Goal: Check status: Check status

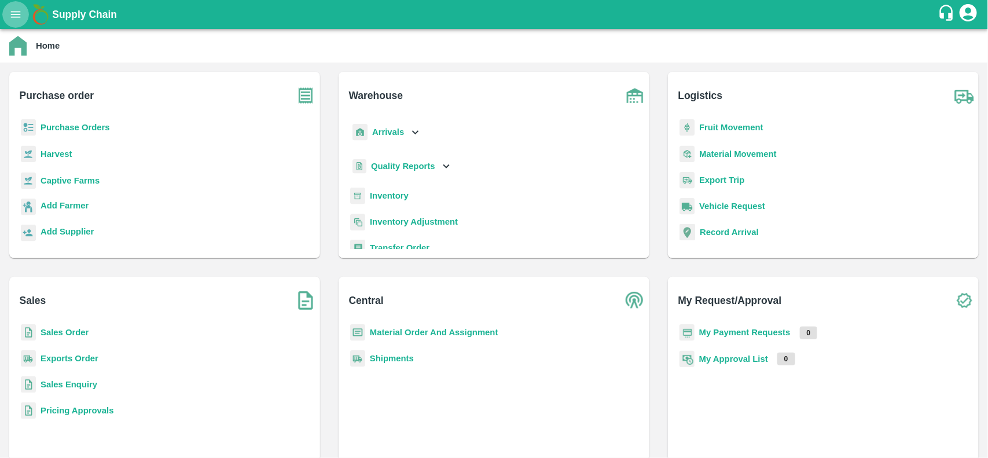
click at [16, 8] on icon "open drawer" at bounding box center [15, 14] width 13 height 13
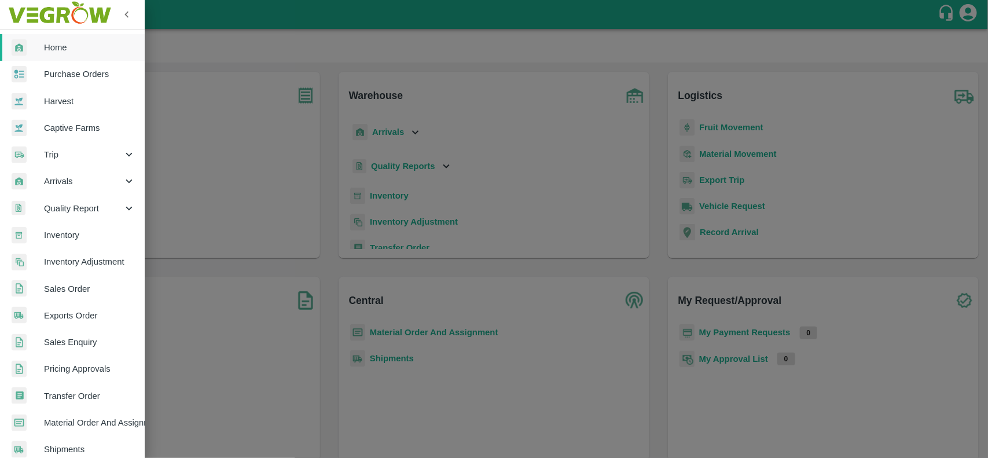
scroll to position [200, 0]
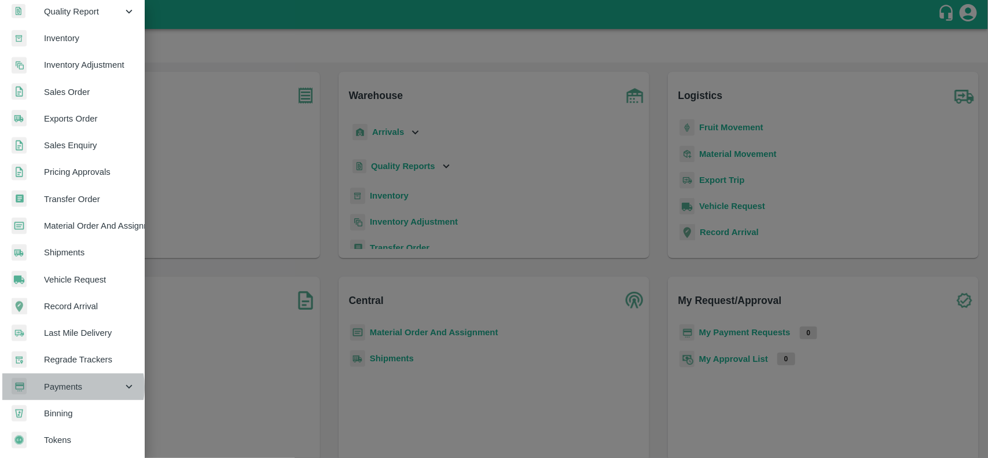
click at [69, 383] on span "Payments" at bounding box center [83, 386] width 79 height 13
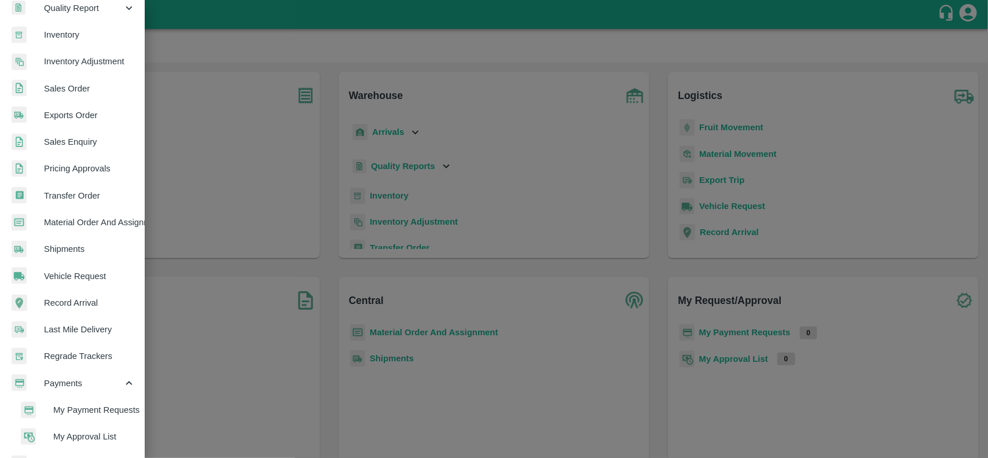
click at [72, 409] on span "My Payment Requests" at bounding box center [94, 409] width 82 height 13
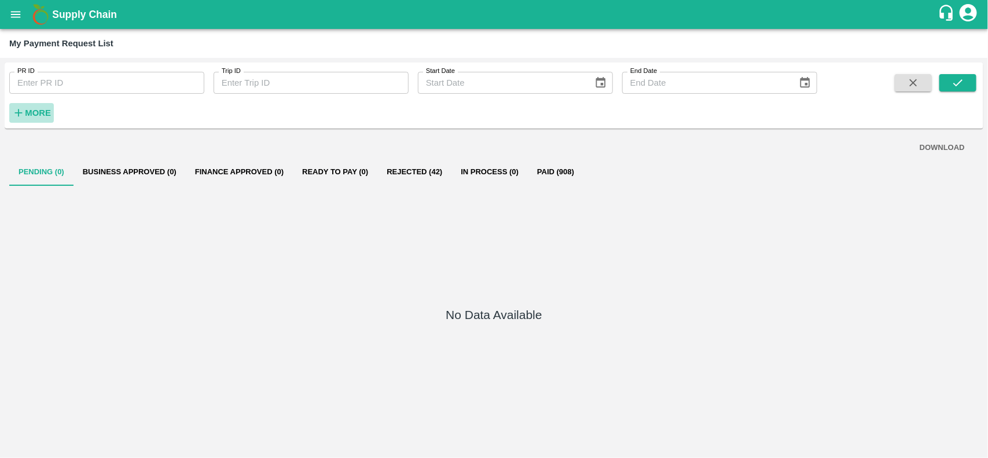
click at [32, 106] on h6 "More" at bounding box center [38, 112] width 26 height 15
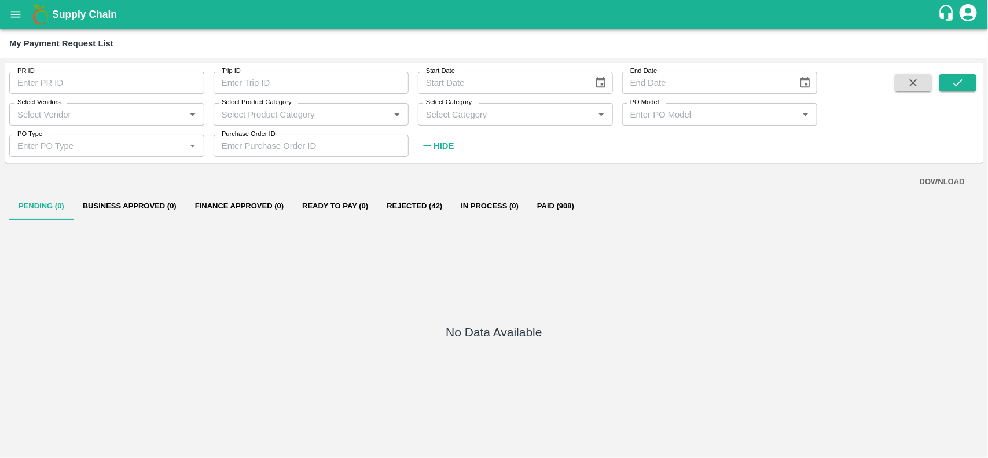
click at [32, 106] on label "Select Vendors" at bounding box center [38, 102] width 43 height 9
click at [32, 107] on input "Select Vendors" at bounding box center [97, 114] width 169 height 15
type input "jitan gavare"
click at [950, 91] on span at bounding box center [957, 115] width 37 height 82
click at [128, 109] on input "Select Vendors" at bounding box center [97, 114] width 169 height 15
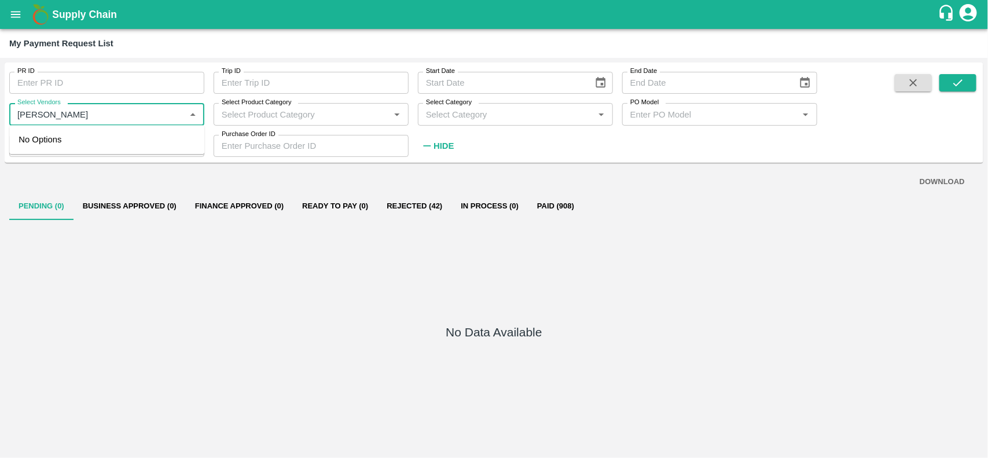
type input "jatin gavare"
click at [102, 263] on div "No Data Available" at bounding box center [494, 334] width 970 height 229
click at [99, 119] on input "Select Vendors" at bounding box center [97, 114] width 169 height 15
type input "jatin"
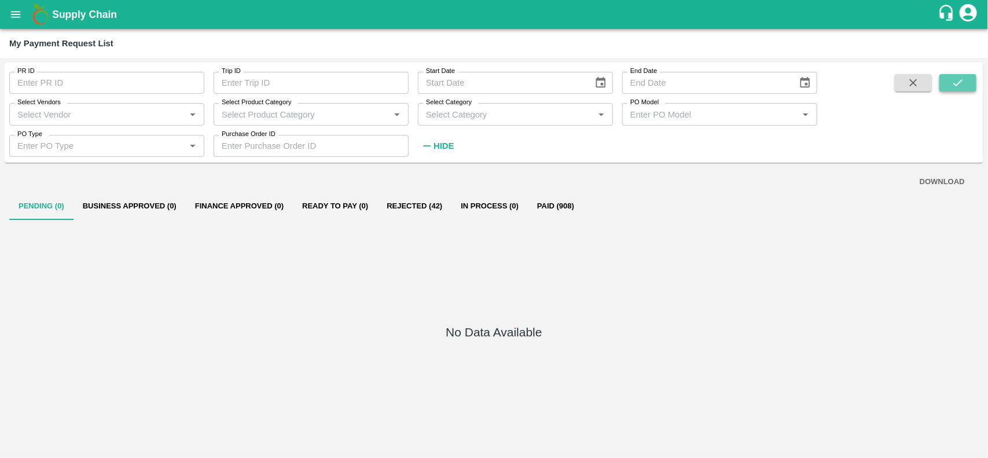
click at [965, 76] on button "submit" at bounding box center [957, 82] width 37 height 17
click at [191, 113] on icon "Open" at bounding box center [192, 114] width 5 height 3
click at [97, 217] on button "Business Approved (0)" at bounding box center [130, 206] width 112 height 28
click at [16, 22] on button "open drawer" at bounding box center [15, 14] width 27 height 27
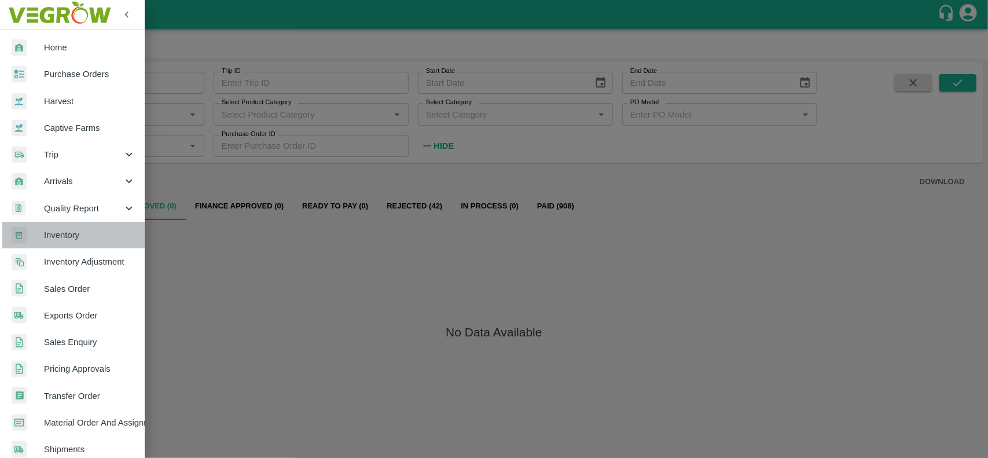
click at [75, 239] on span "Inventory" at bounding box center [89, 235] width 91 height 13
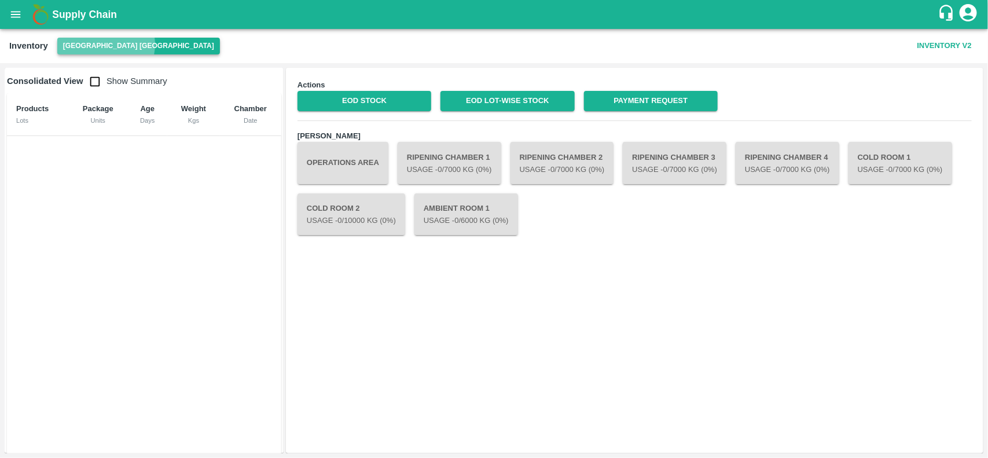
click at [105, 45] on button "[GEOGRAPHIC_DATA] [GEOGRAPHIC_DATA]" at bounding box center [138, 46] width 163 height 17
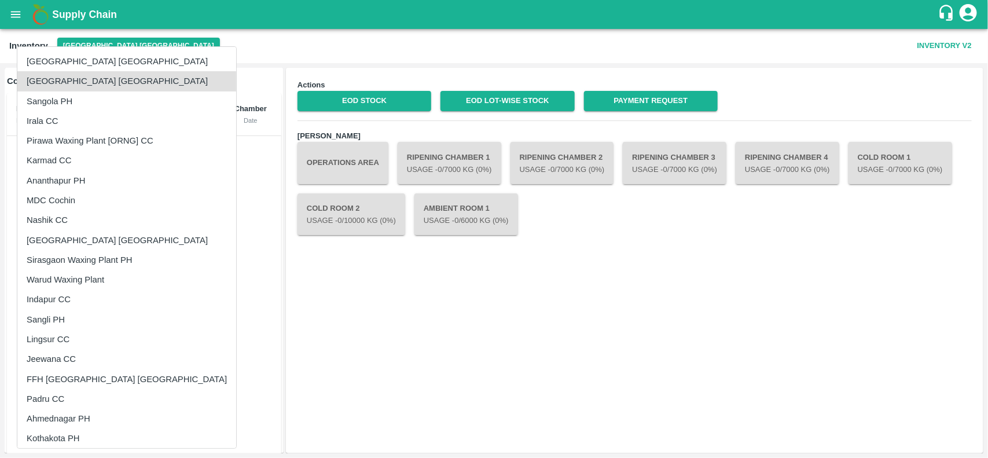
scroll to position [449, 0]
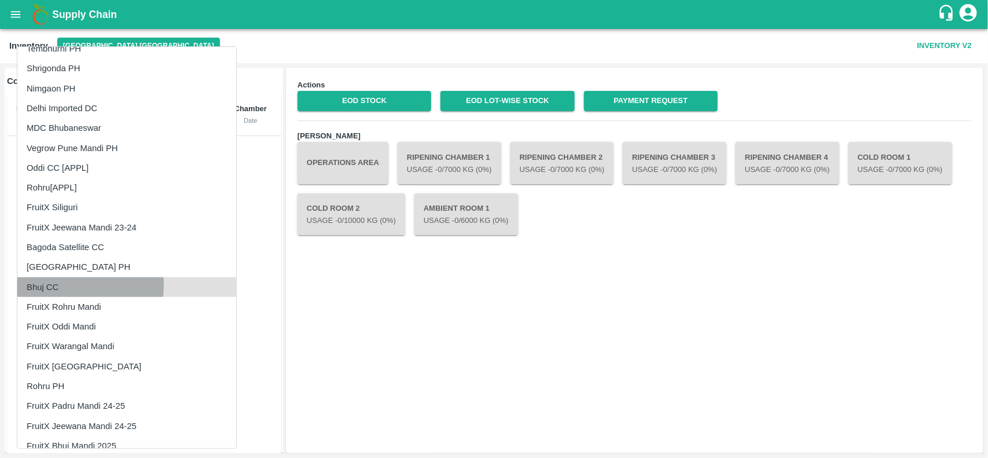
click at [46, 284] on li "Bhuj CC" at bounding box center [126, 287] width 219 height 20
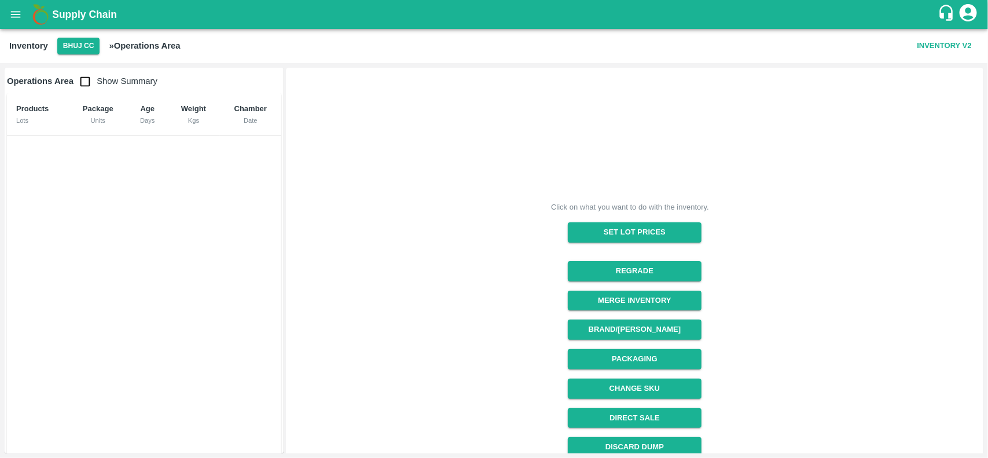
scroll to position [126, 0]
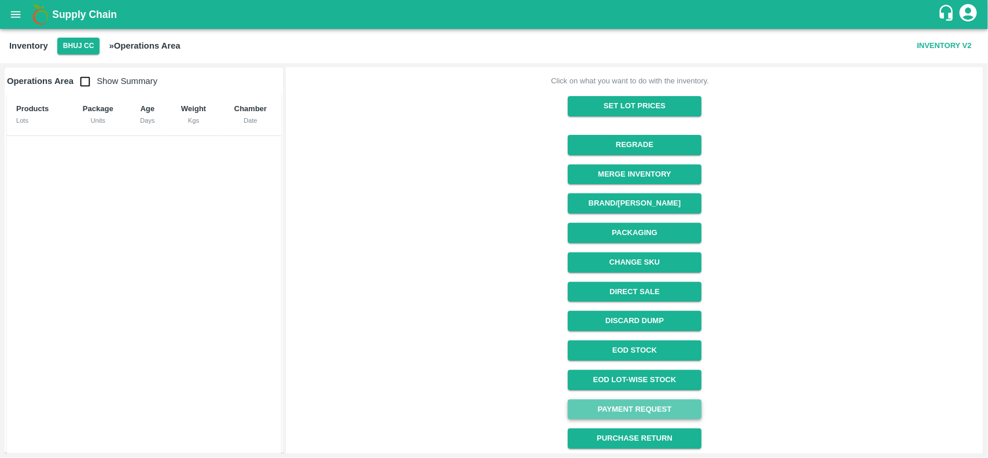
click at [602, 408] on link "Payment Request" at bounding box center [635, 409] width 134 height 20
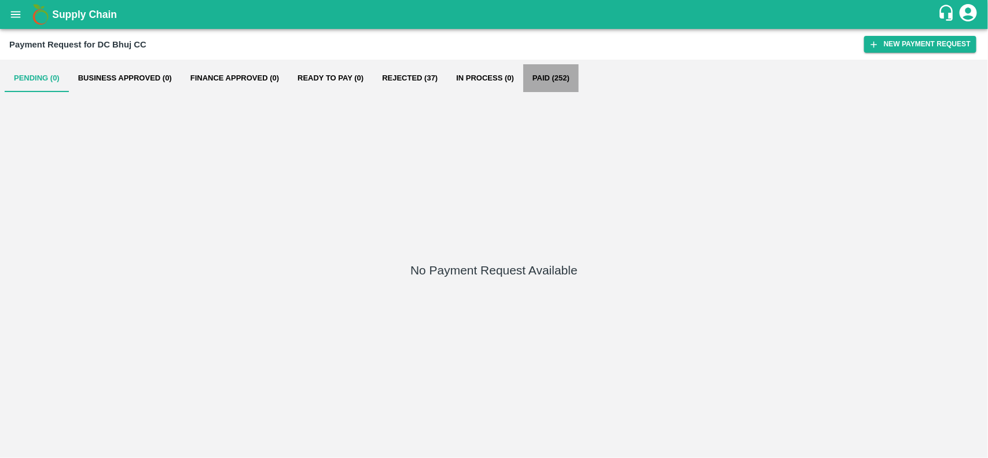
click at [548, 76] on button "Paid (252)" at bounding box center [551, 78] width 56 height 28
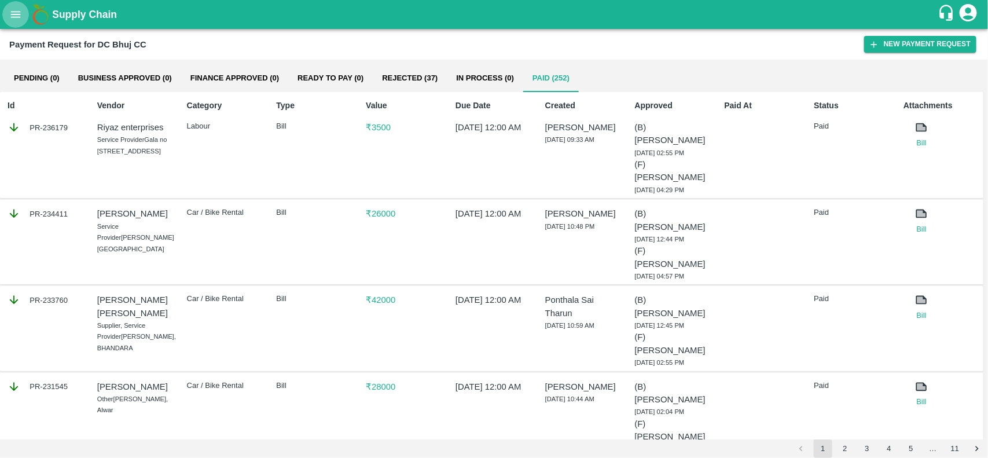
click at [16, 13] on icon "open drawer" at bounding box center [15, 14] width 13 height 13
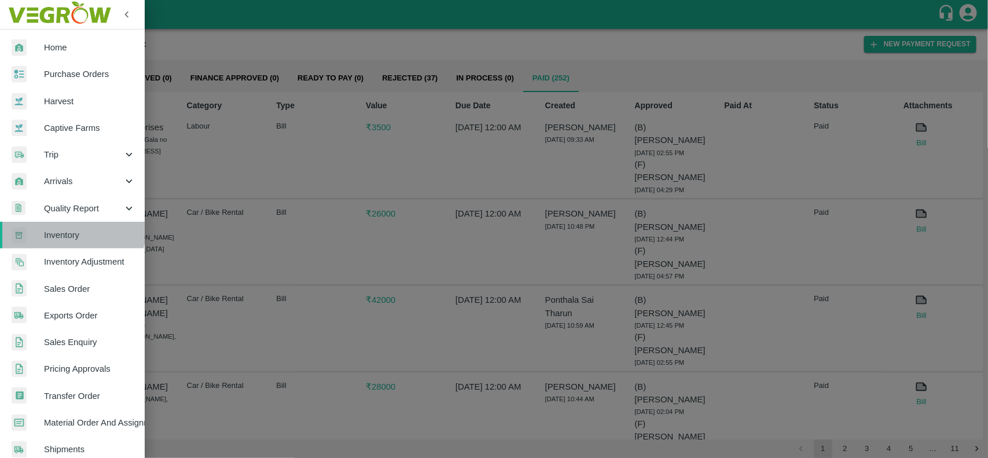
click at [70, 230] on span "Inventory" at bounding box center [89, 235] width 91 height 13
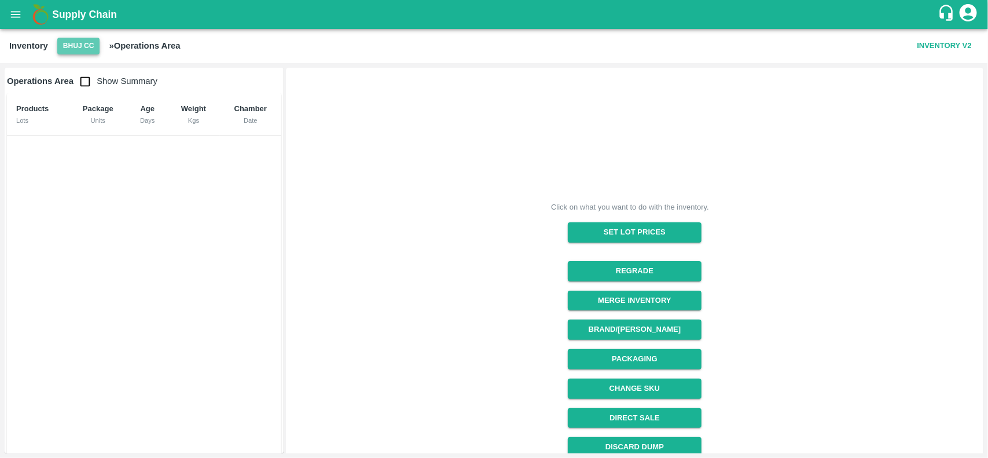
click at [74, 46] on button "Bhuj CC" at bounding box center [78, 46] width 43 height 17
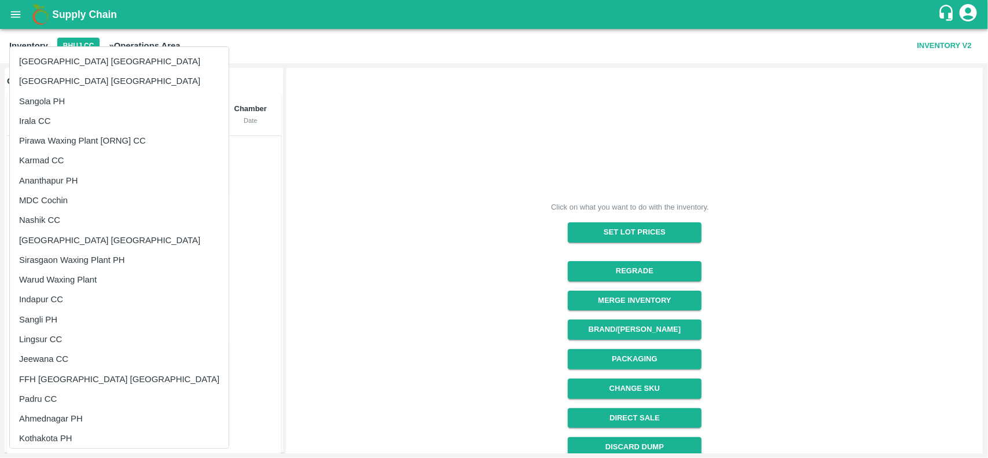
scroll to position [640, 0]
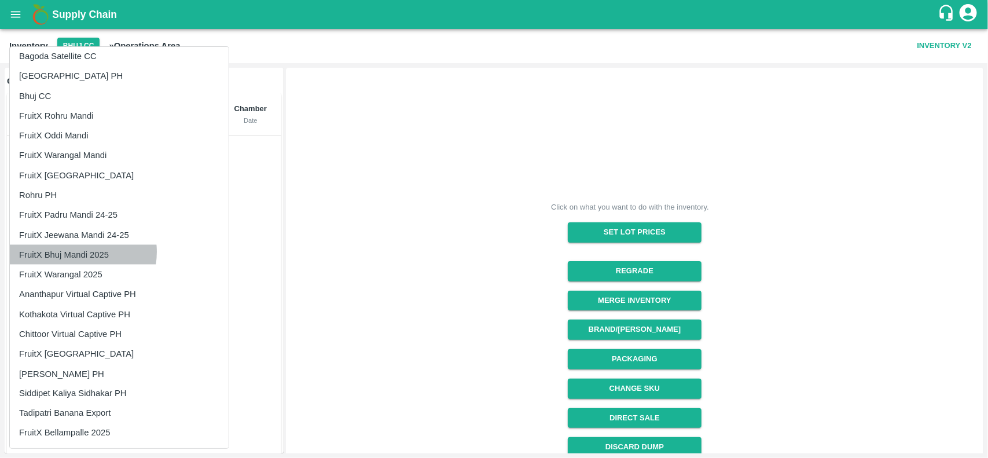
click at [72, 252] on li "FruitX Bhuj Mandi 2025" at bounding box center [119, 255] width 219 height 20
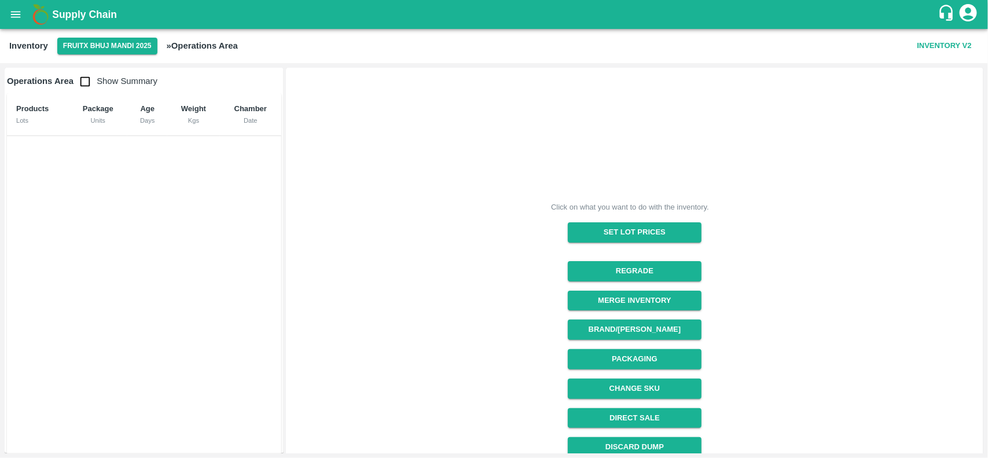
scroll to position [126, 0]
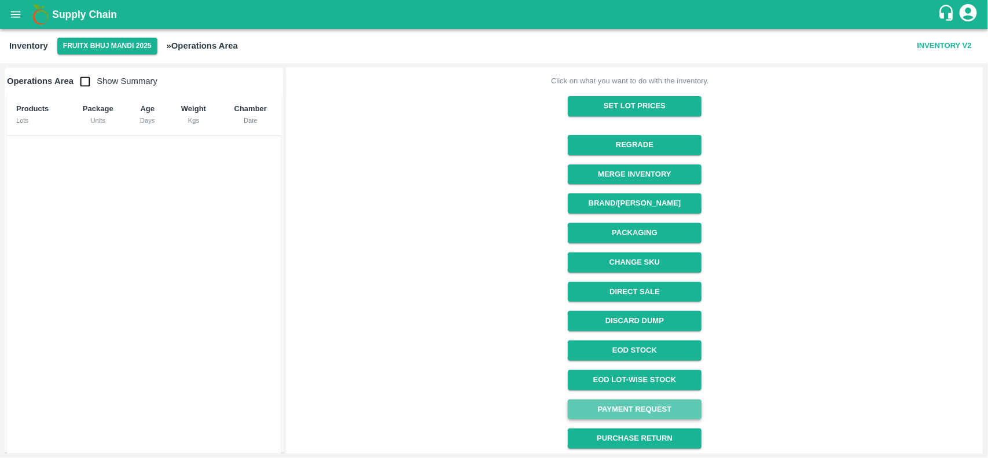
click at [627, 410] on link "Payment Request" at bounding box center [635, 409] width 134 height 20
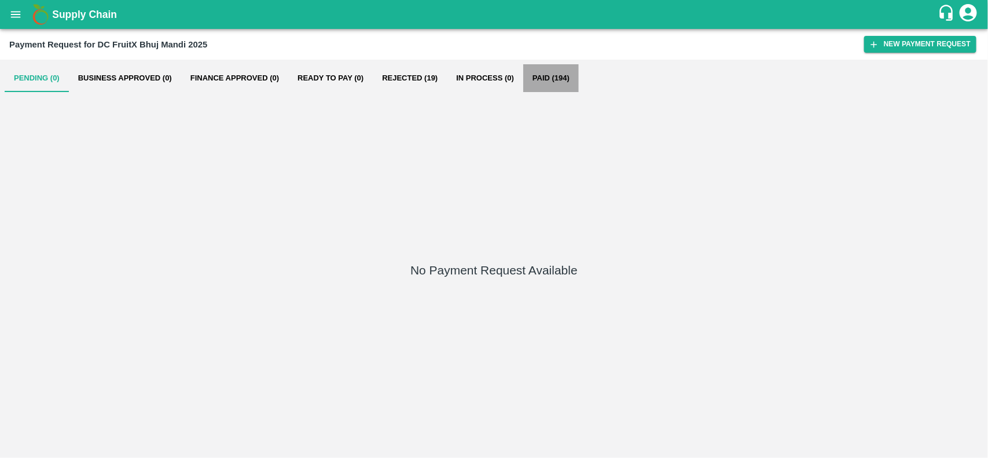
click at [542, 79] on button "Paid (194)" at bounding box center [551, 78] width 56 height 28
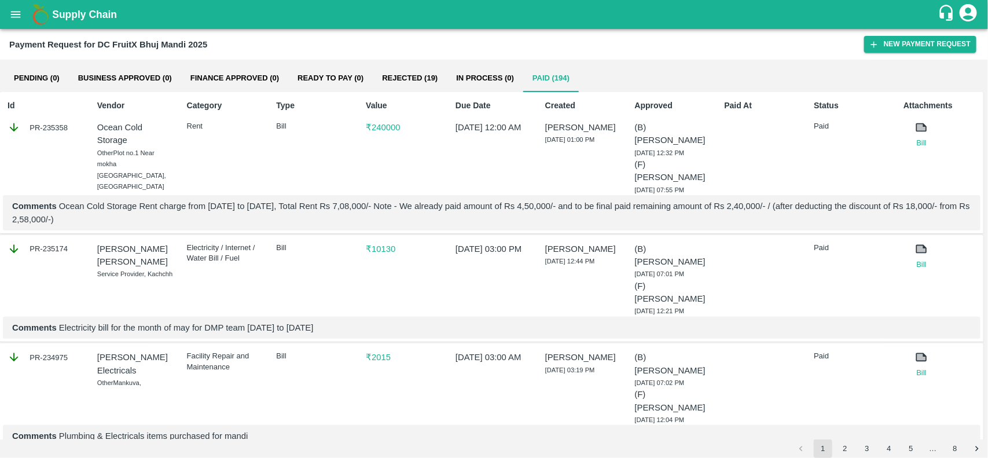
click at [227, 166] on div "Category Rent" at bounding box center [223, 145] width 82 height 100
click at [12, 16] on icon "open drawer" at bounding box center [15, 14] width 13 height 13
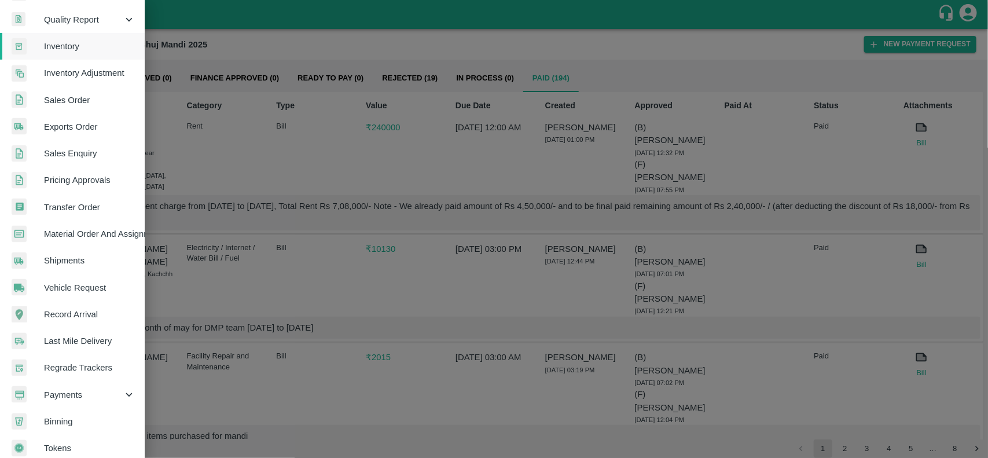
scroll to position [200, 0]
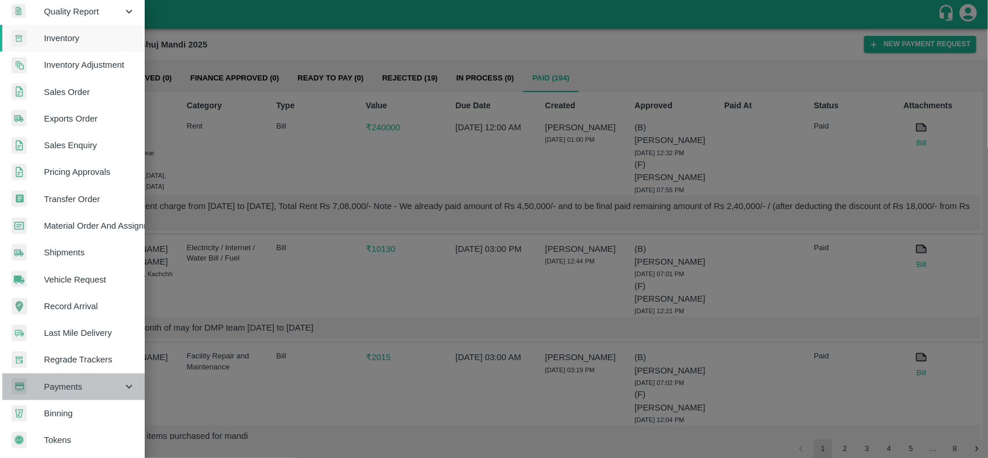
click at [73, 384] on span "Payments" at bounding box center [83, 386] width 79 height 13
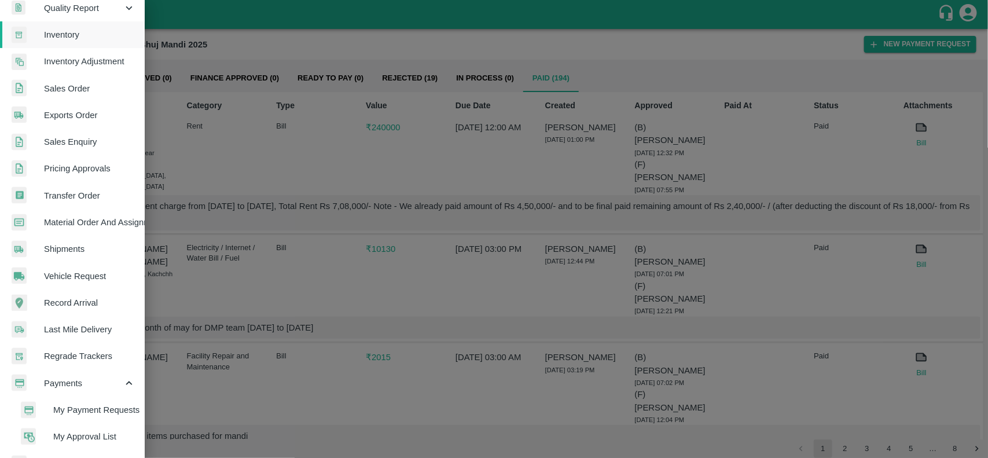
click at [76, 412] on span "My Payment Requests" at bounding box center [94, 409] width 82 height 13
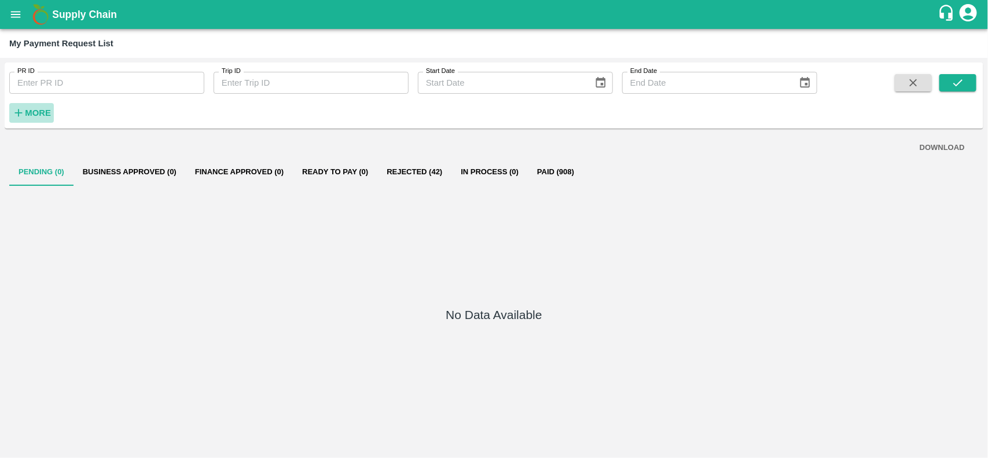
click at [35, 113] on strong "More" at bounding box center [38, 112] width 26 height 9
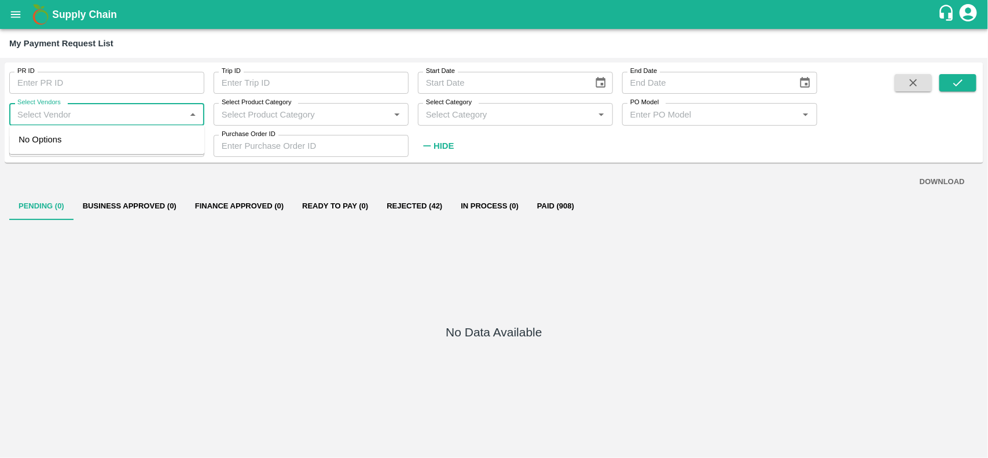
click at [47, 111] on input "Select Vendors" at bounding box center [97, 114] width 169 height 15
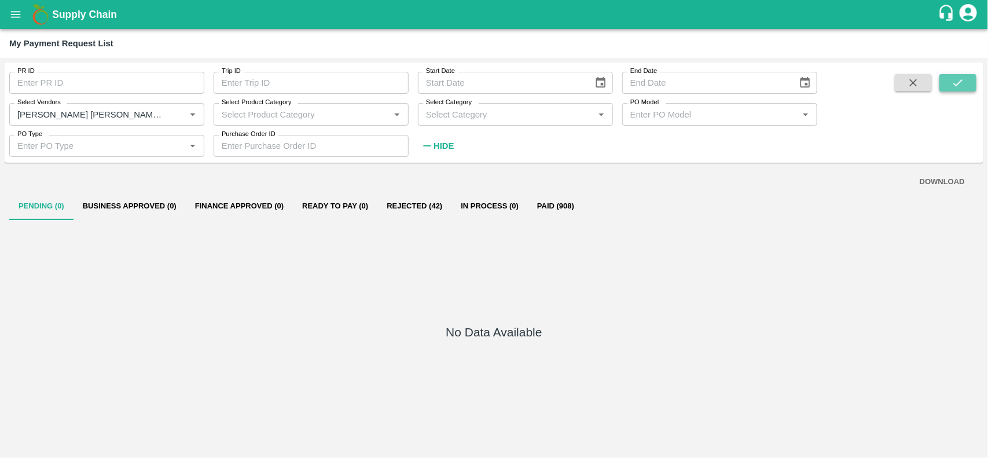
click at [956, 88] on icon "submit" at bounding box center [958, 82] width 13 height 13
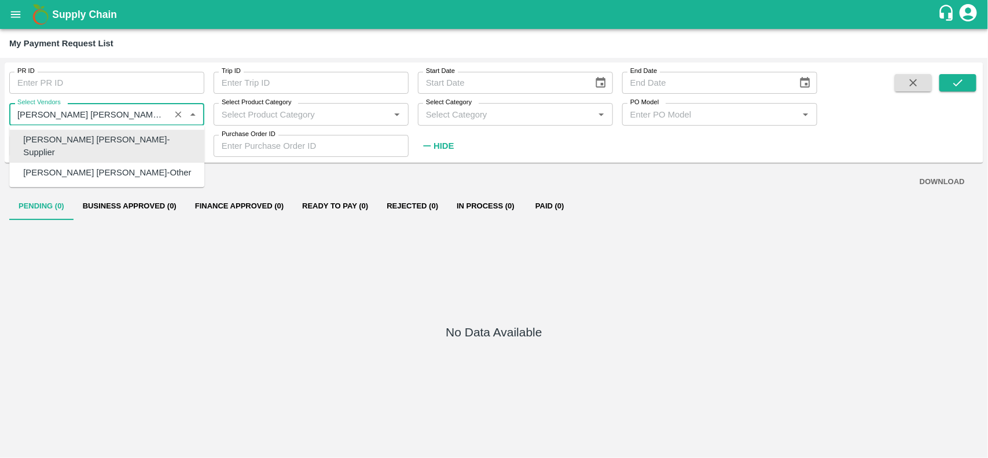
click at [141, 107] on input "Select Vendors" at bounding box center [90, 114] width 154 height 15
click at [124, 166] on div "JITEN GORAKH GAVARE-Other" at bounding box center [107, 172] width 168 height 13
type input "JITEN GORAKH GAVARE-Other"
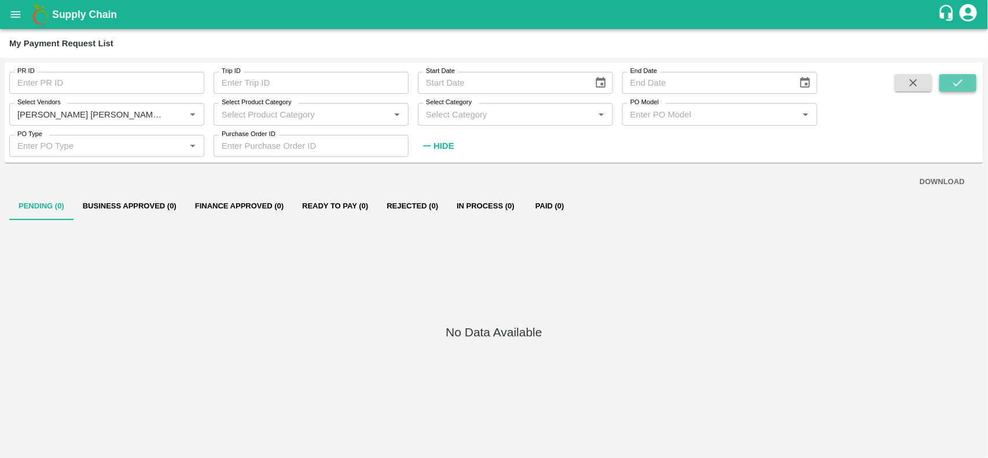
click at [953, 82] on icon "submit" at bounding box center [958, 82] width 13 height 13
